Goal: Task Accomplishment & Management: Manage account settings

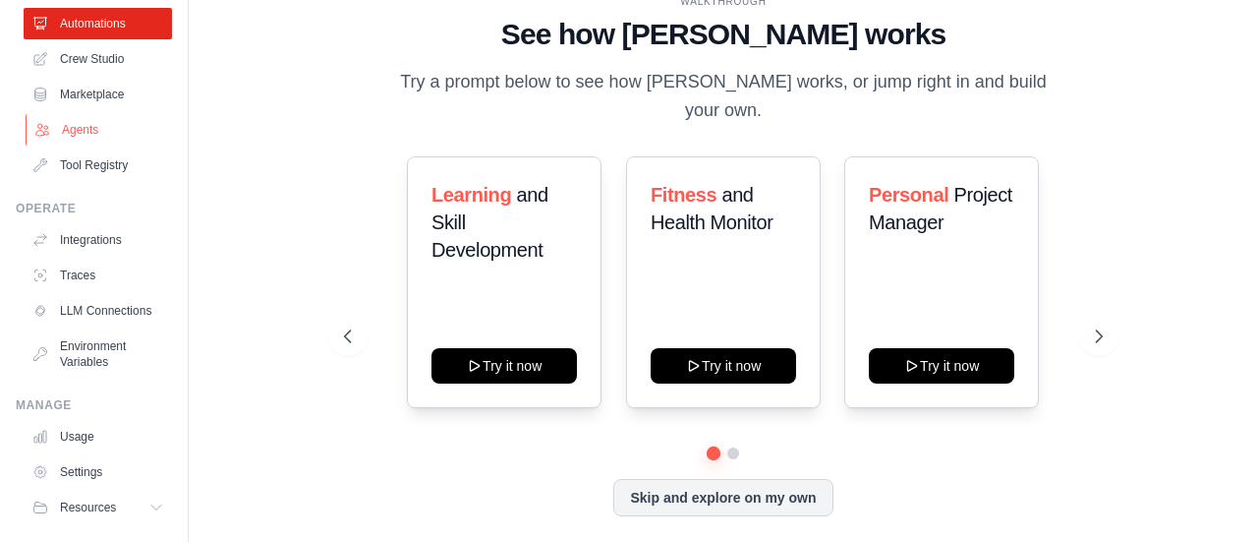
scroll to position [163, 0]
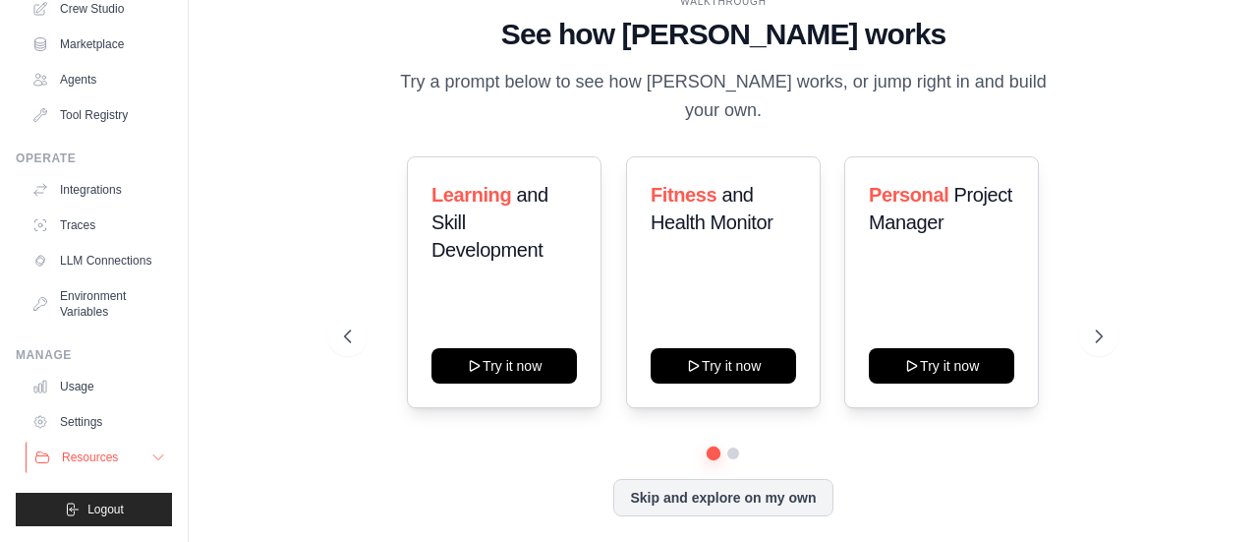
click at [153, 456] on icon at bounding box center [158, 457] width 10 height 5
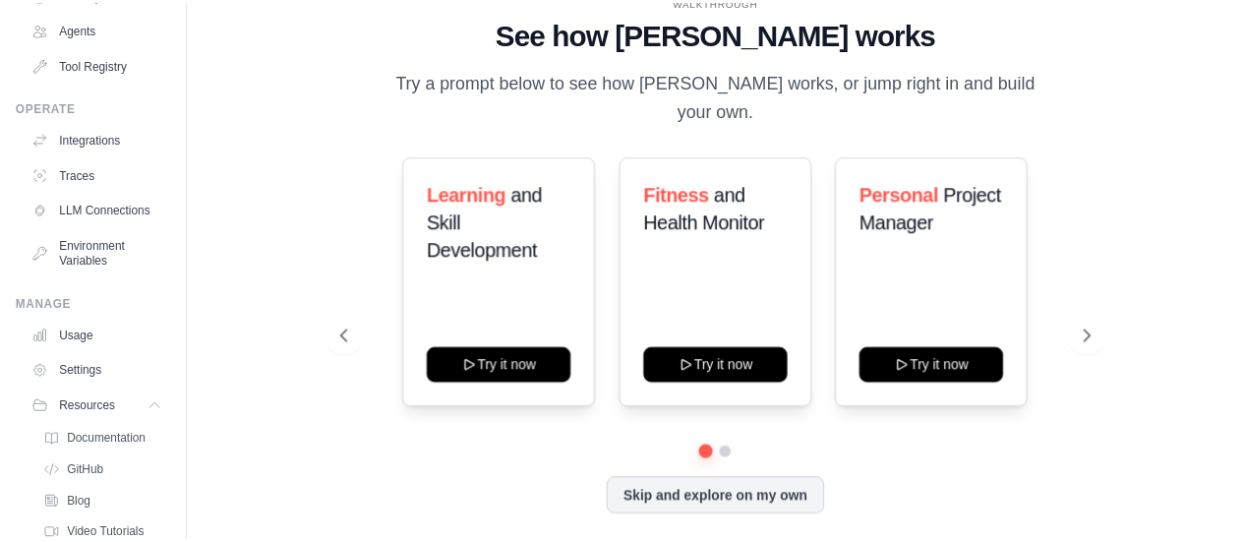
scroll to position [0, 0]
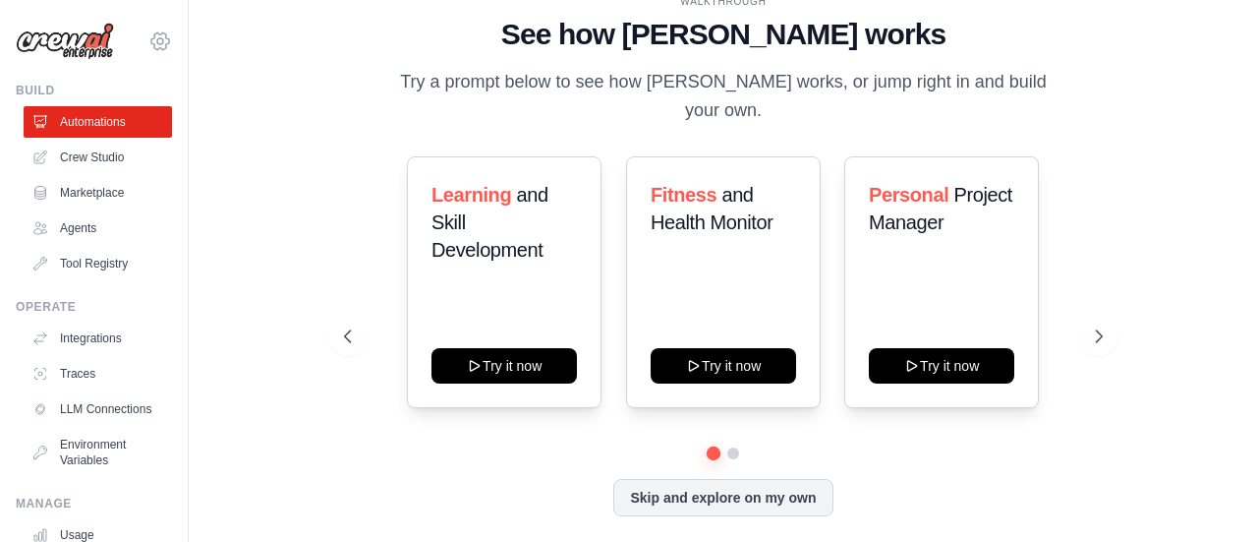
click at [148, 39] on icon at bounding box center [160, 41] width 24 height 24
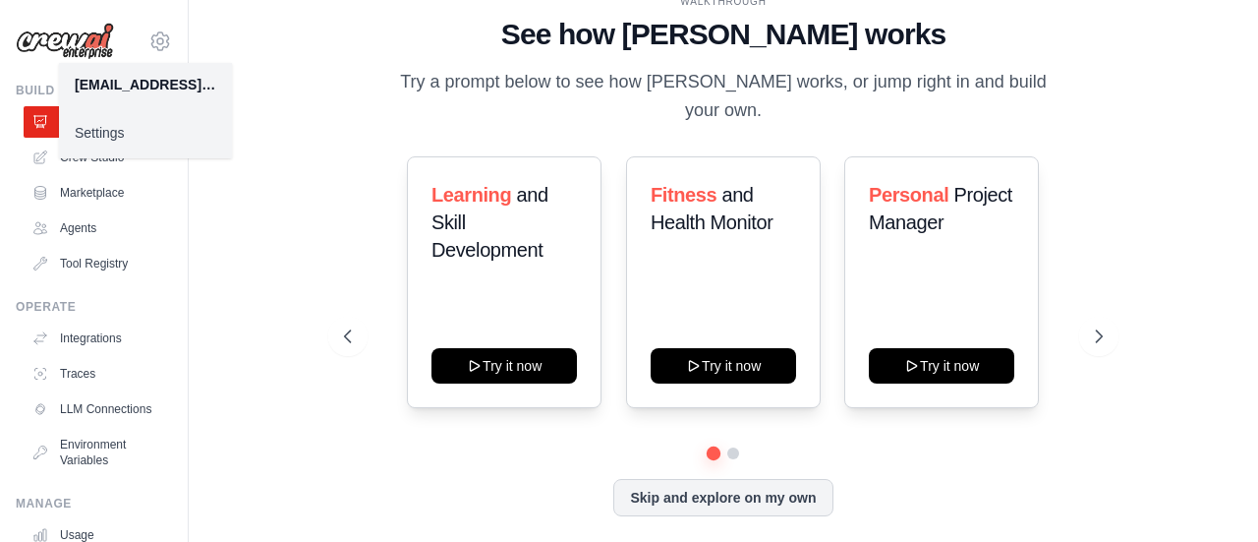
click at [109, 138] on link "Settings" at bounding box center [145, 132] width 173 height 35
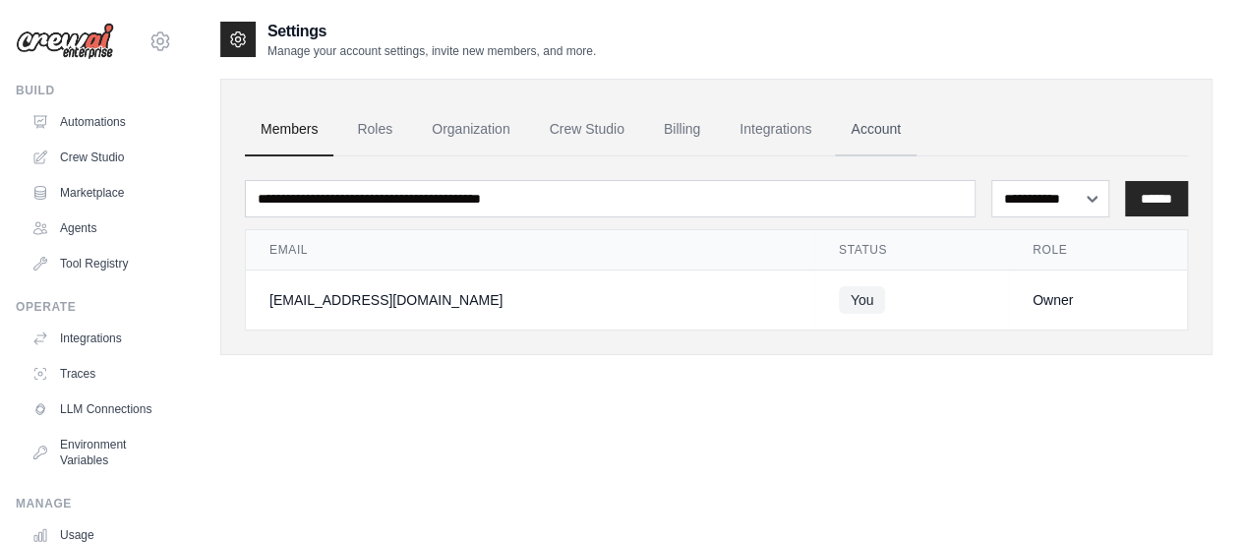
click at [866, 130] on link "Account" at bounding box center [876, 129] width 82 height 53
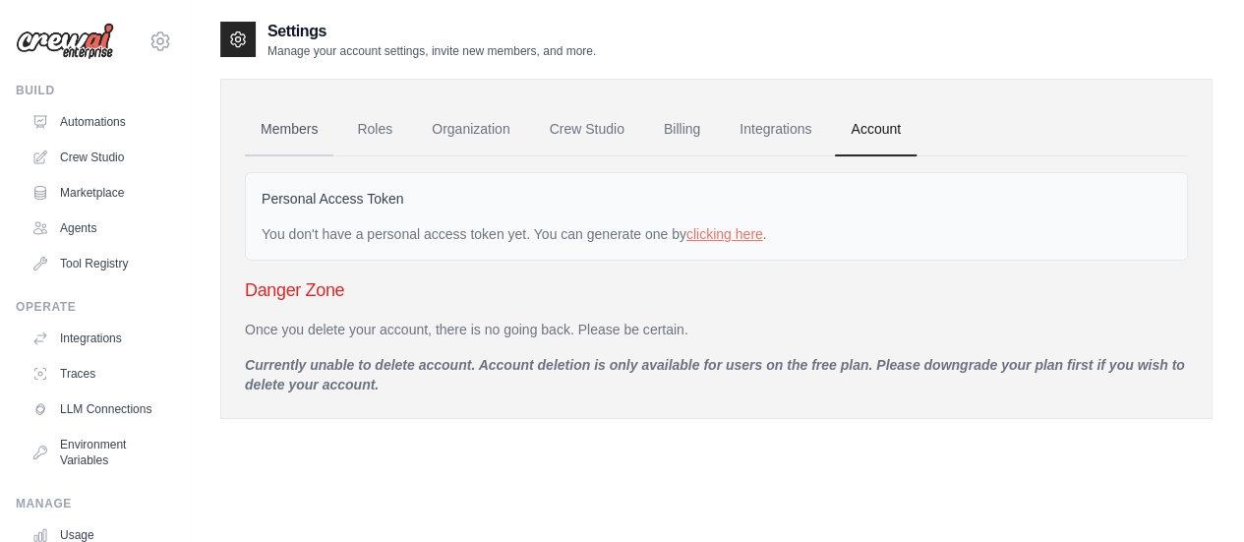
click at [291, 130] on link "Members" at bounding box center [289, 129] width 88 height 53
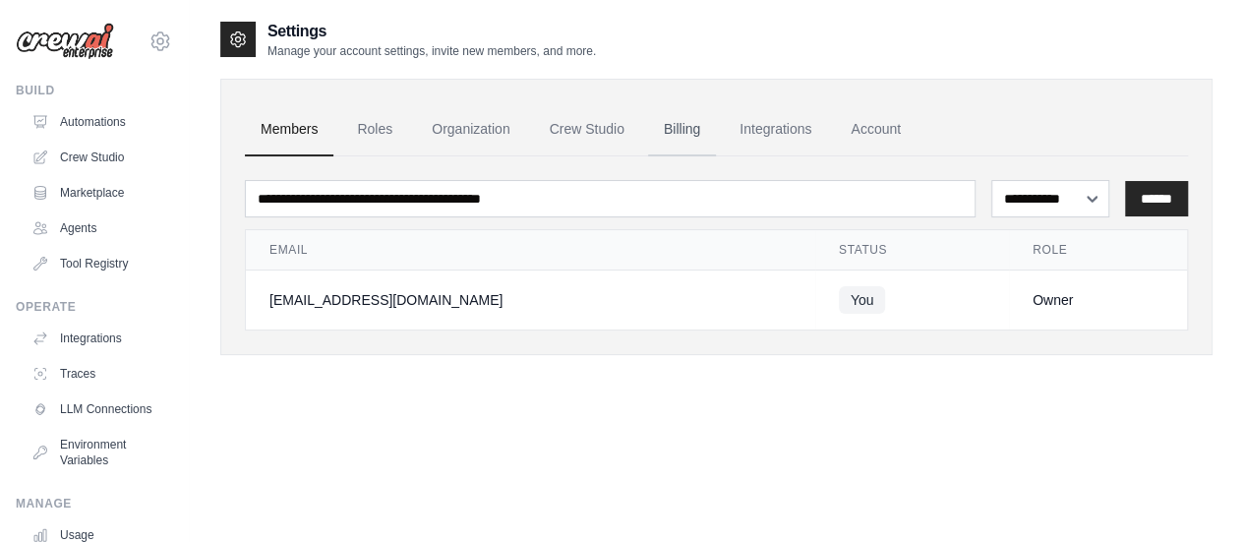
click at [684, 130] on link "Billing" at bounding box center [682, 129] width 68 height 53
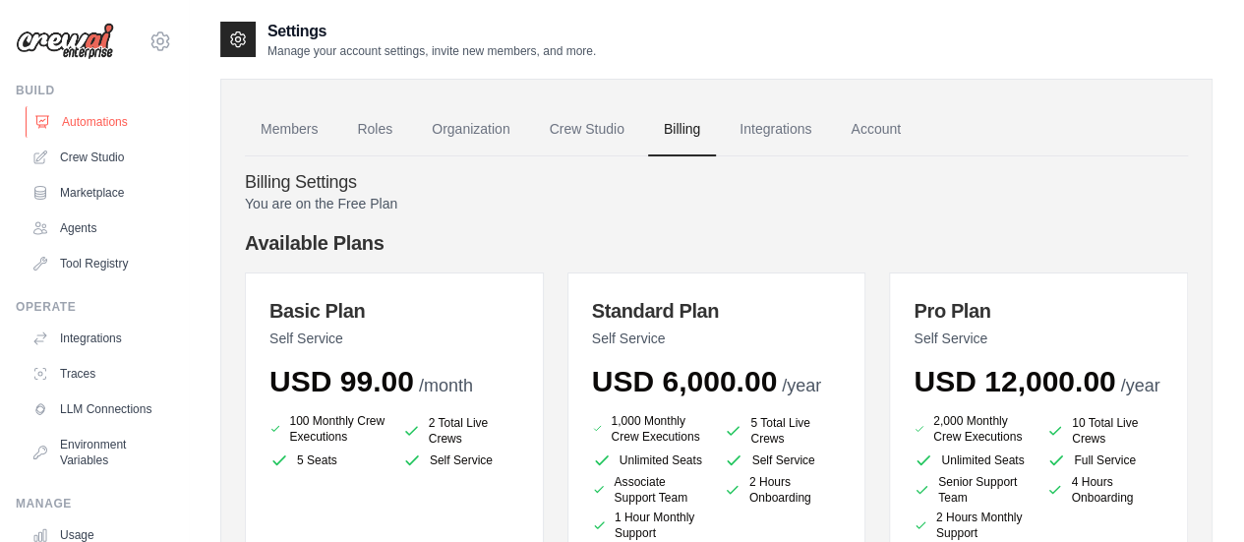
click at [81, 116] on link "Automations" at bounding box center [100, 121] width 148 height 31
